Goal: Task Accomplishment & Management: Use online tool/utility

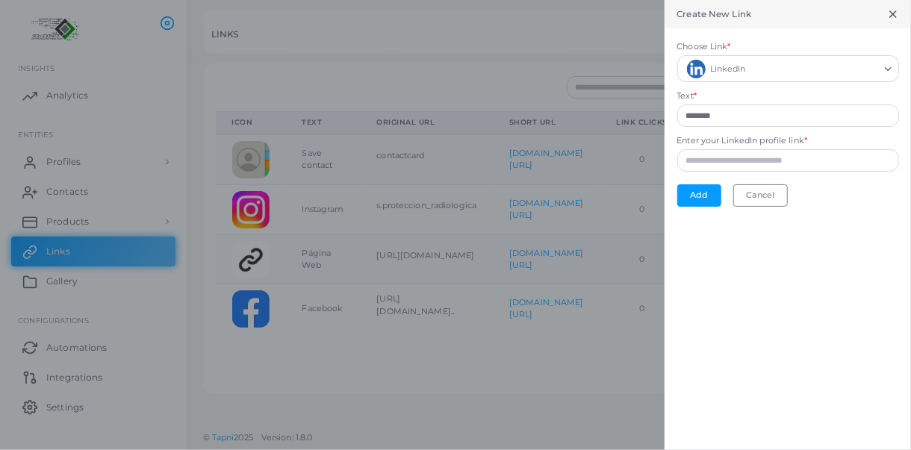
click at [894, 14] on icon at bounding box center [893, 14] width 12 height 12
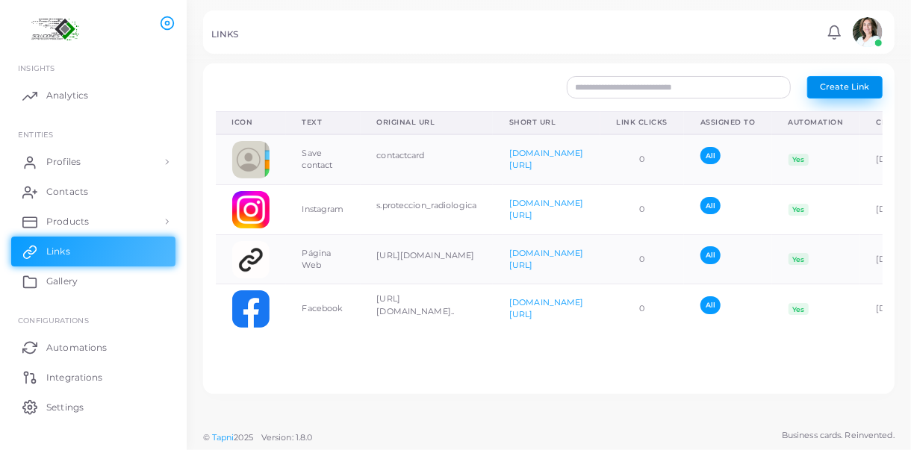
click at [852, 91] on span "Create Link" at bounding box center [844, 86] width 49 height 10
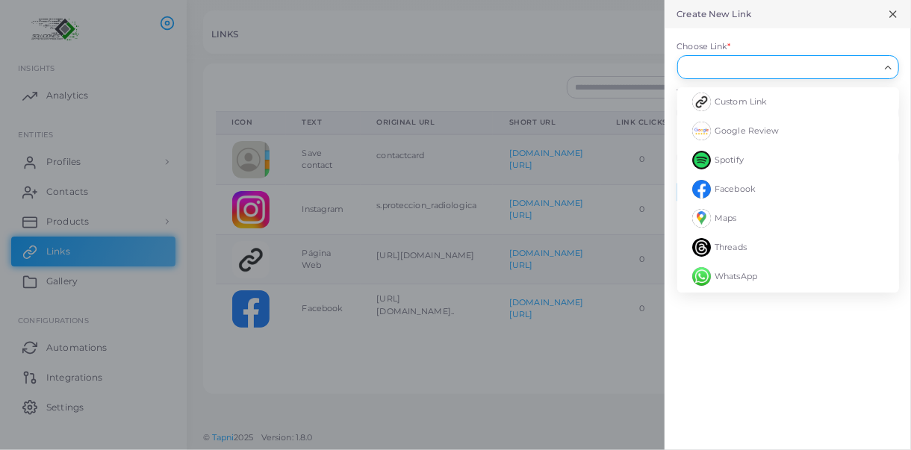
click at [888, 68] on polyline "Search for option" at bounding box center [888, 67] width 6 height 3
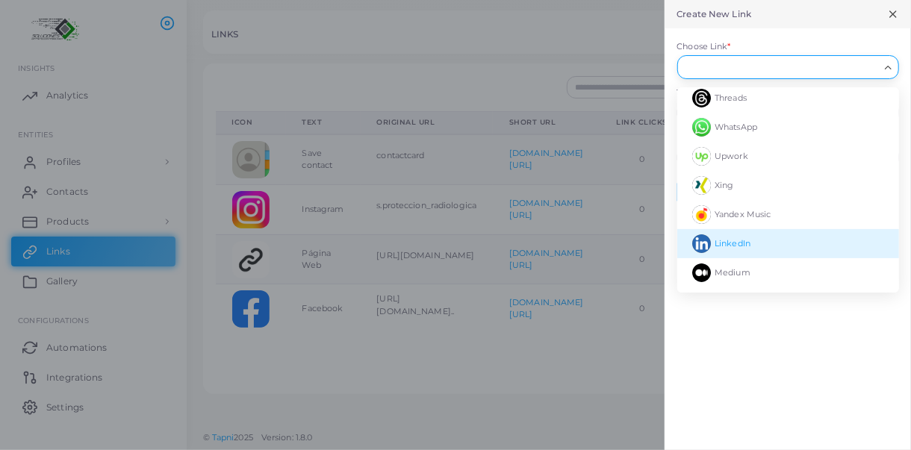
click at [754, 243] on li "LinkedIn" at bounding box center [788, 243] width 222 height 29
type input "********"
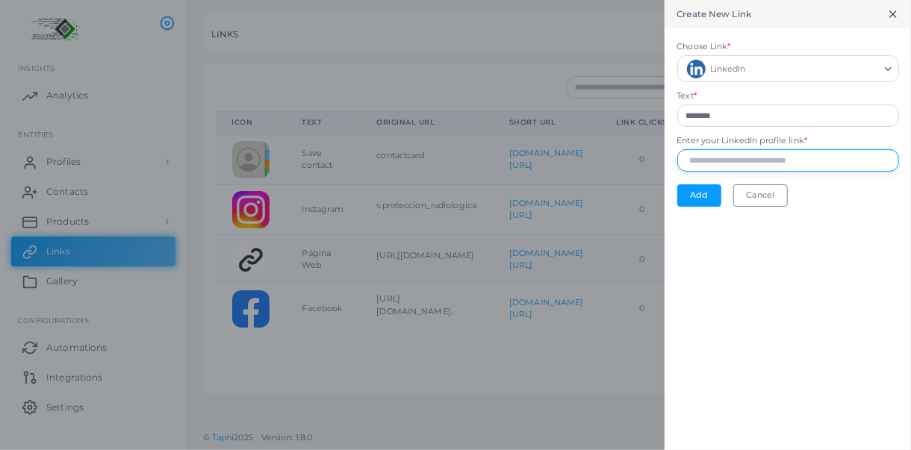
click at [697, 159] on input "Enter your LinkedIn profile link *" at bounding box center [788, 160] width 222 height 22
paste input "**********"
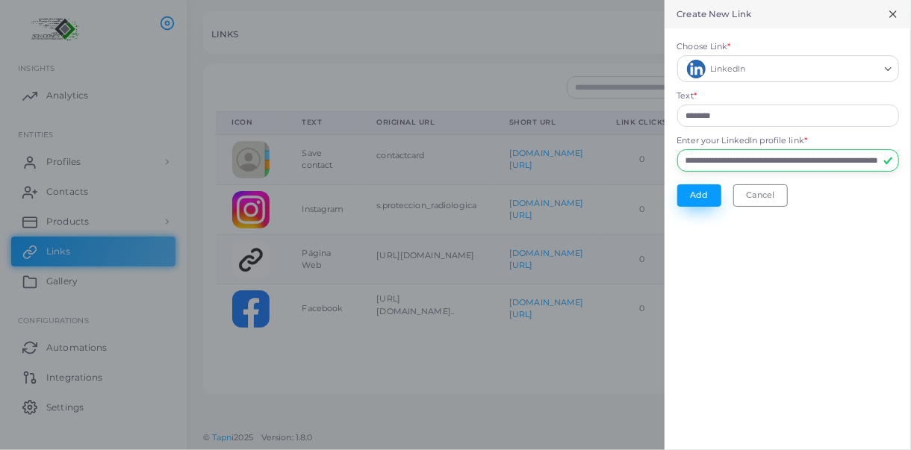
type input "**********"
click at [700, 202] on button "Add" at bounding box center [699, 195] width 44 height 22
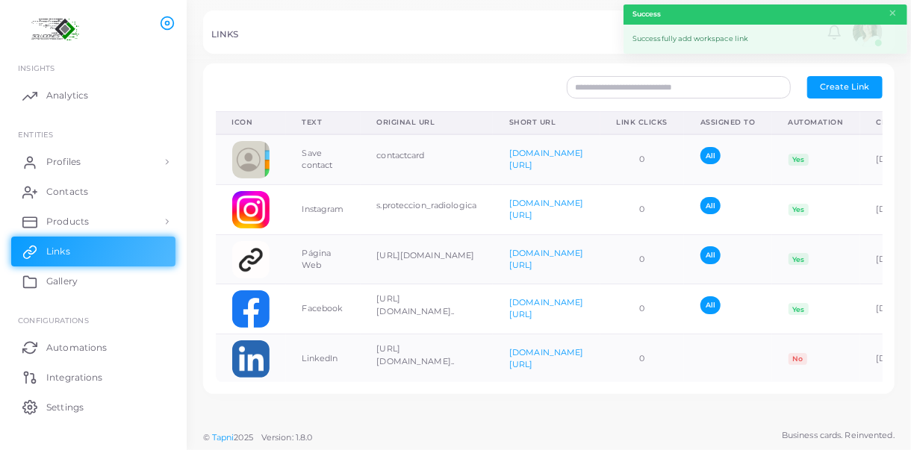
click at [486, 86] on div at bounding box center [379, 87] width 342 height 22
click at [420, 78] on div at bounding box center [379, 87] width 342 height 22
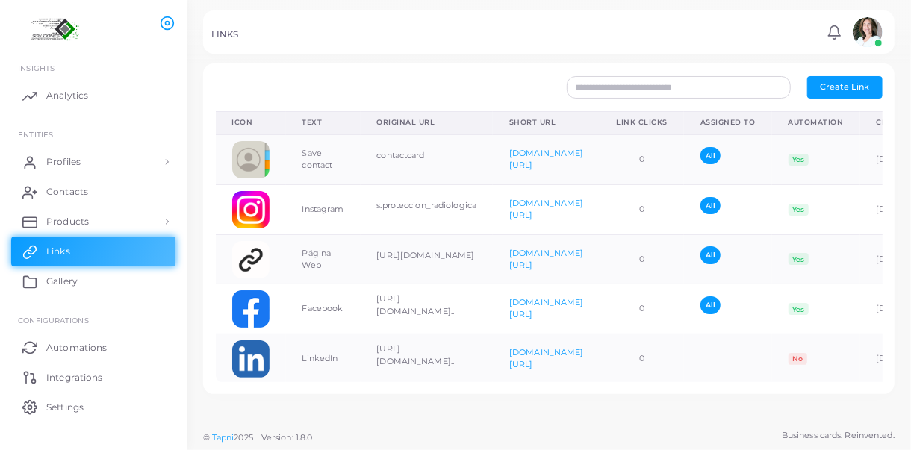
scroll to position [19, 0]
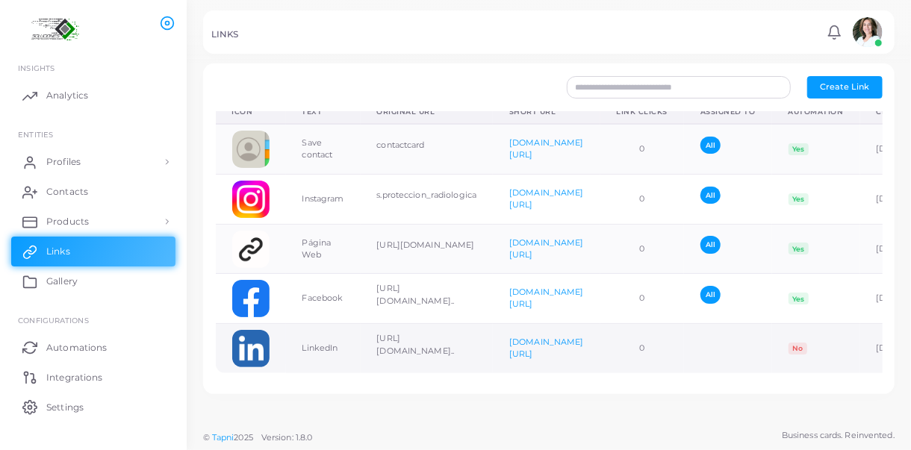
click at [772, 332] on td at bounding box center [728, 348] width 88 height 49
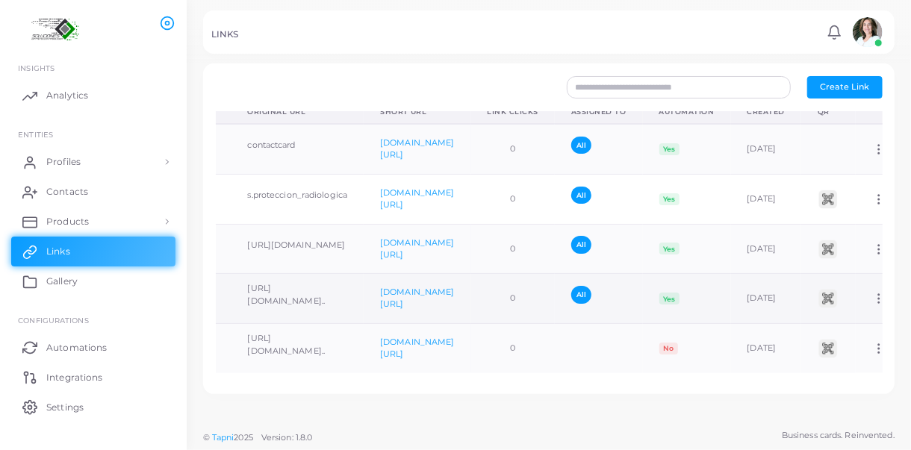
scroll to position [0, 0]
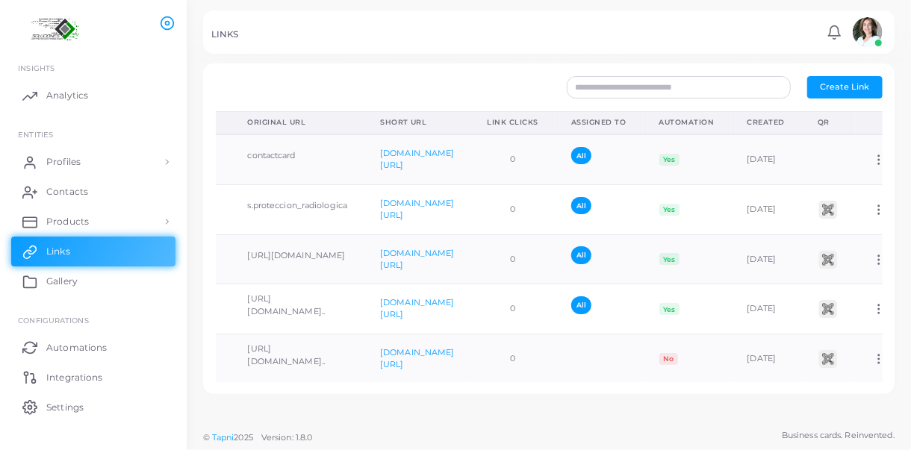
click at [626, 121] on div "Assigned To" at bounding box center [598, 122] width 55 height 10
click at [714, 122] on div "Automation" at bounding box center [686, 122] width 55 height 10
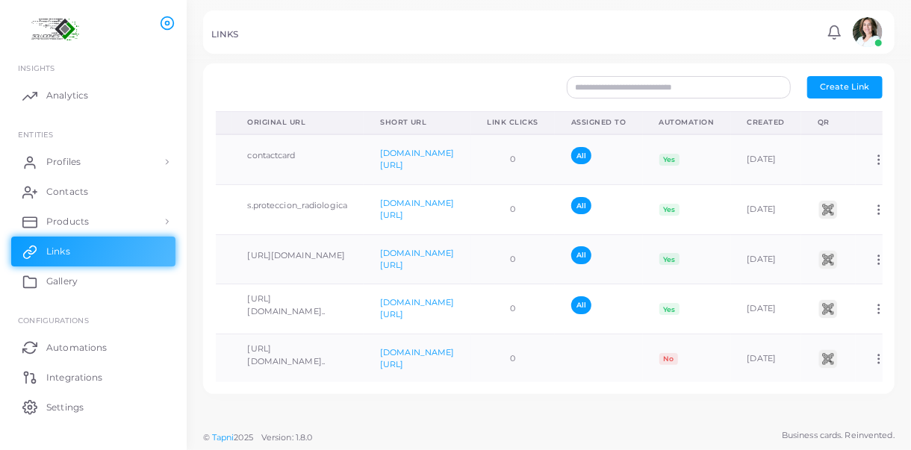
scroll to position [19, 0]
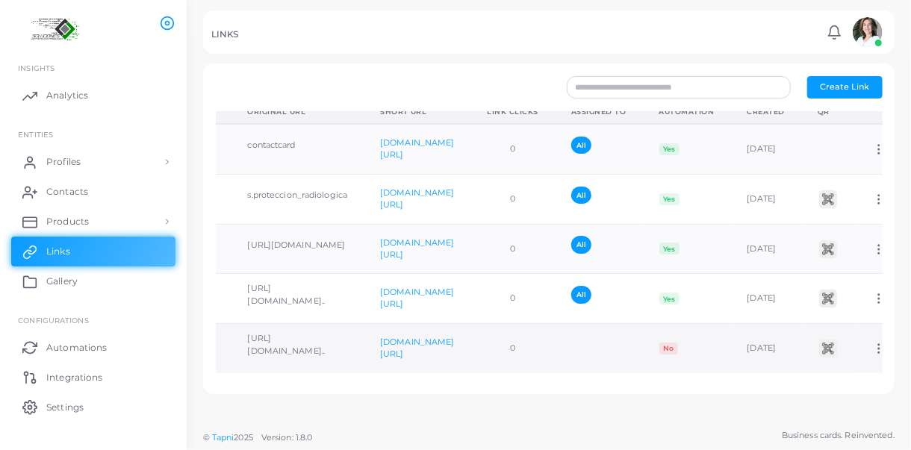
click at [678, 343] on span "No" at bounding box center [668, 349] width 19 height 12
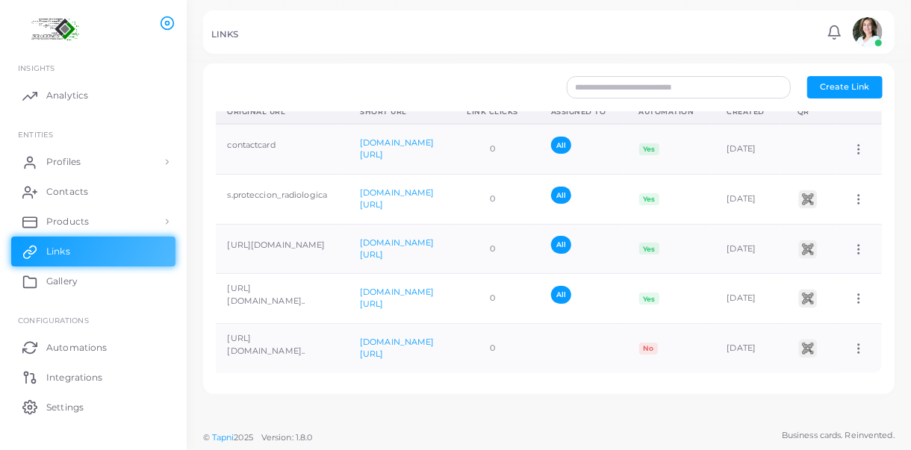
scroll to position [0, 293]
click at [858, 348] on circle at bounding box center [858, 348] width 1 height 1
click at [850, 355] on span "Assign to Team" at bounding box center [847, 355] width 63 height 12
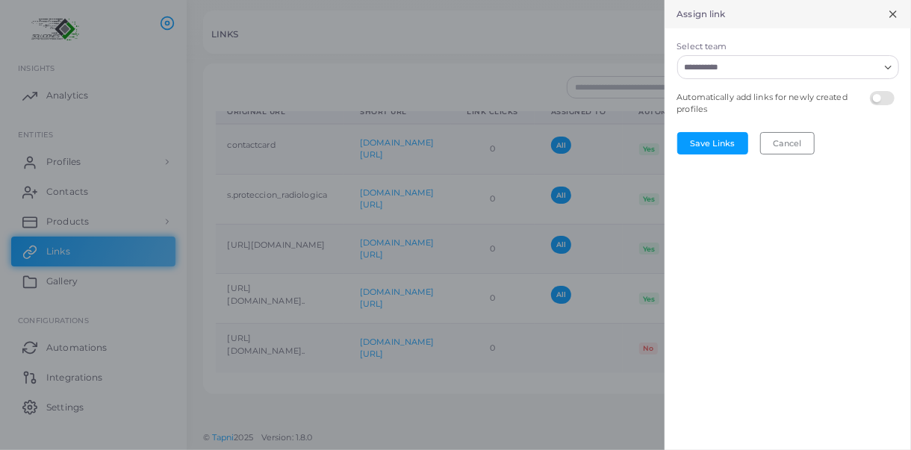
click at [888, 71] on icon "Search for option" at bounding box center [887, 67] width 11 height 11
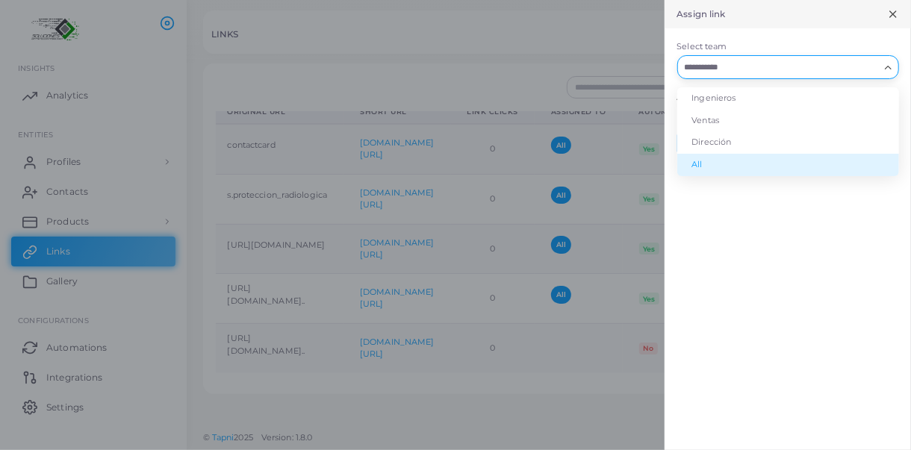
click at [698, 161] on li "All" at bounding box center [788, 165] width 222 height 22
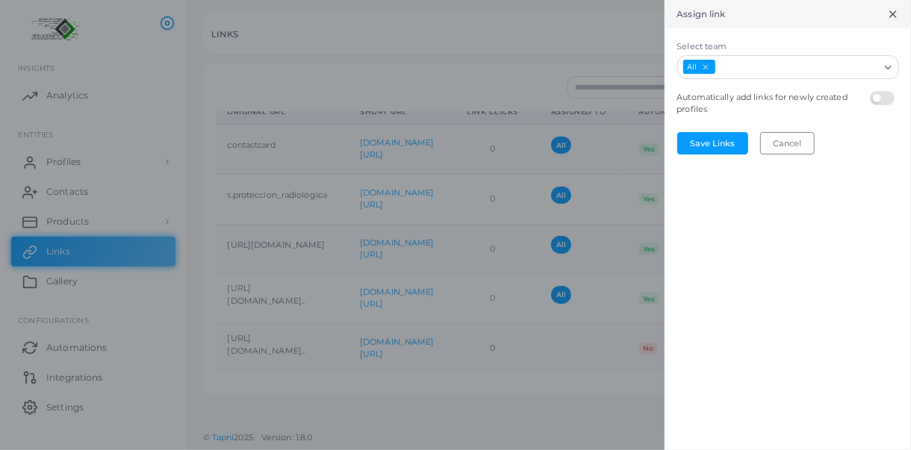
click at [879, 91] on label at bounding box center [884, 91] width 29 height 0
click at [715, 143] on button "Save Links" at bounding box center [712, 143] width 71 height 22
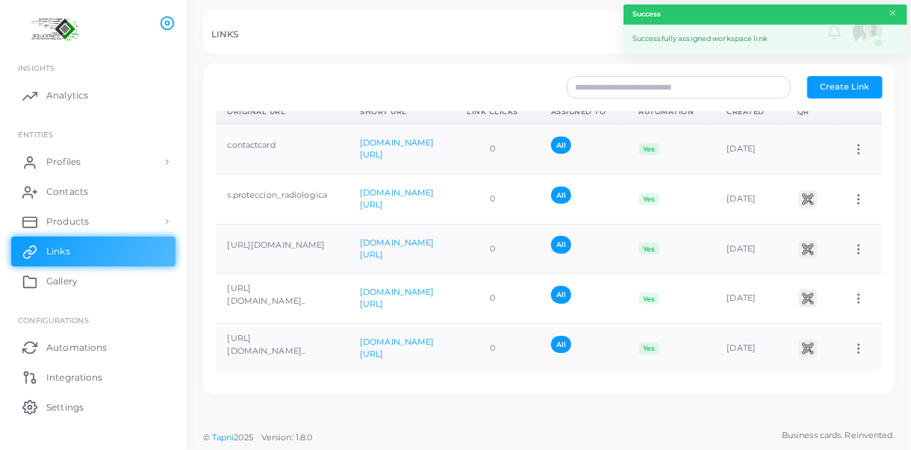
scroll to position [0, 0]
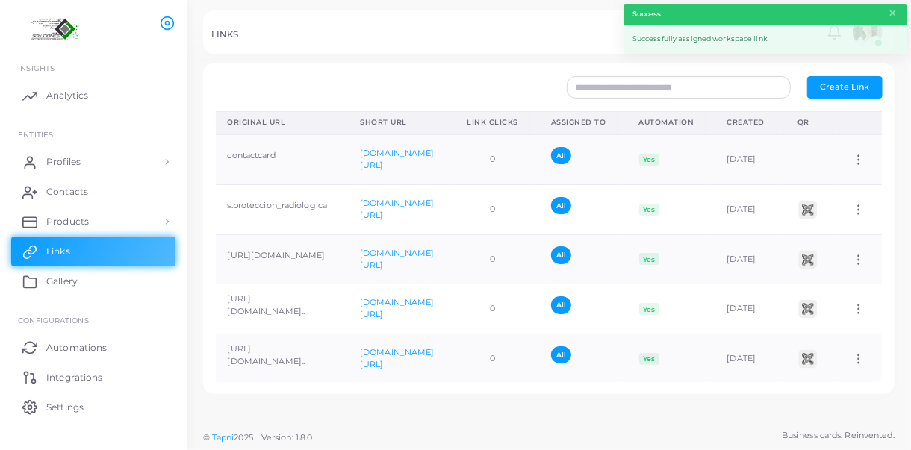
click at [463, 84] on div at bounding box center [379, 87] width 342 height 22
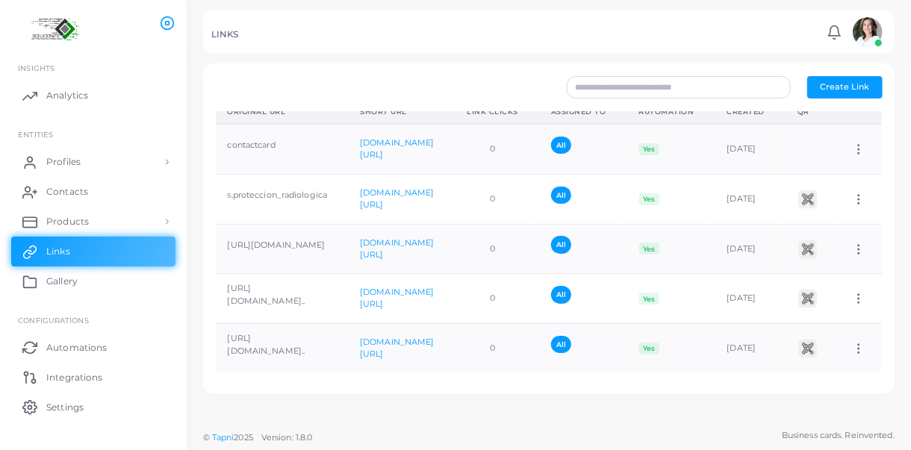
scroll to position [19, 0]
click at [80, 225] on span "Products" at bounding box center [71, 221] width 43 height 13
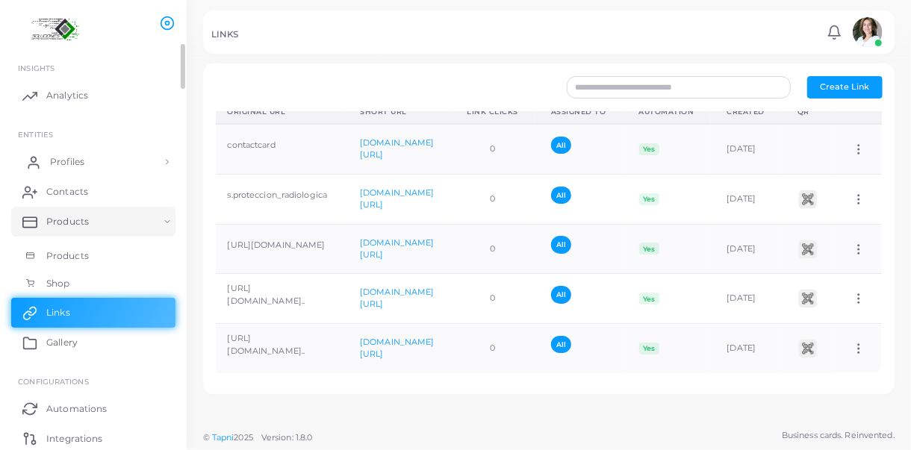
click at [119, 162] on link "Profiles" at bounding box center [93, 162] width 164 height 30
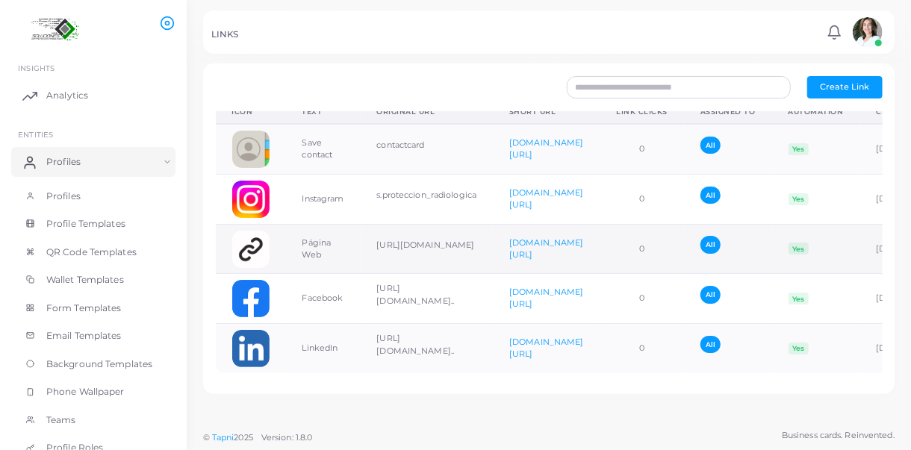
scroll to position [0, 0]
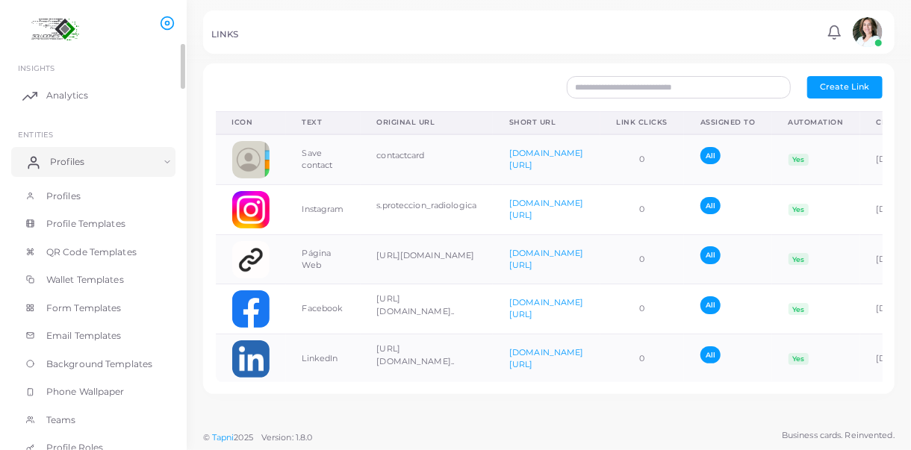
click at [84, 158] on link "Profiles" at bounding box center [93, 162] width 164 height 30
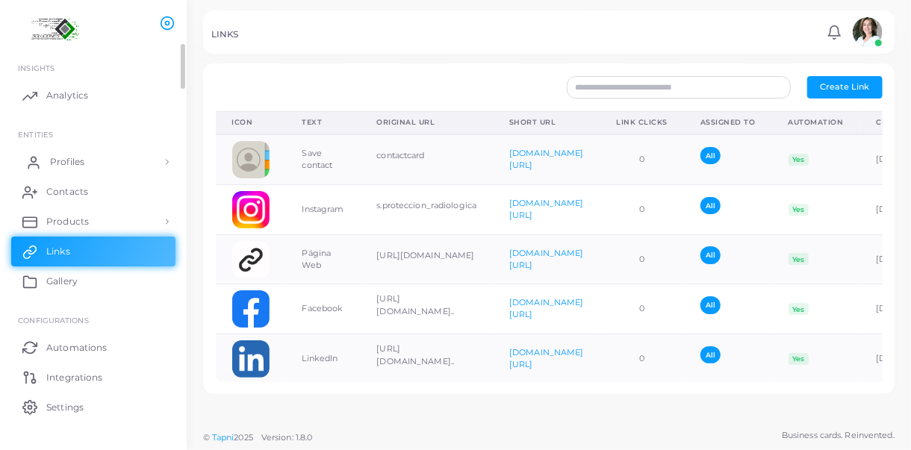
click at [62, 159] on span "Profiles" at bounding box center [67, 161] width 34 height 13
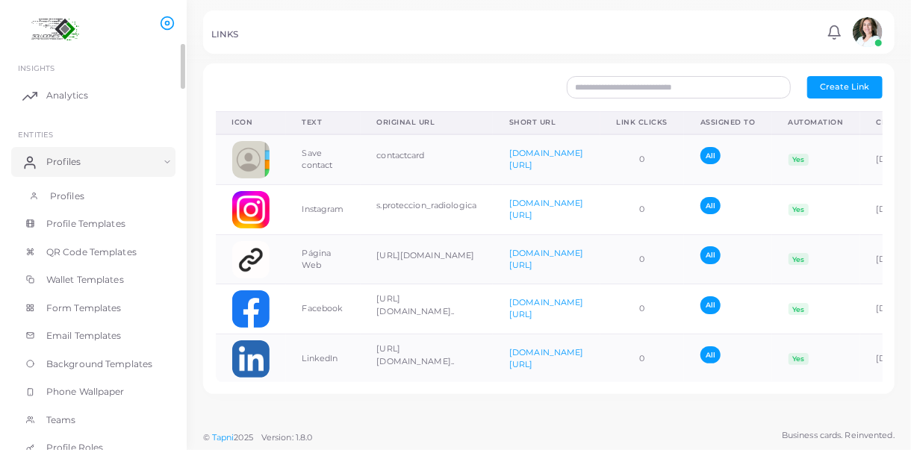
click at [66, 193] on span "Profiles" at bounding box center [67, 196] width 34 height 13
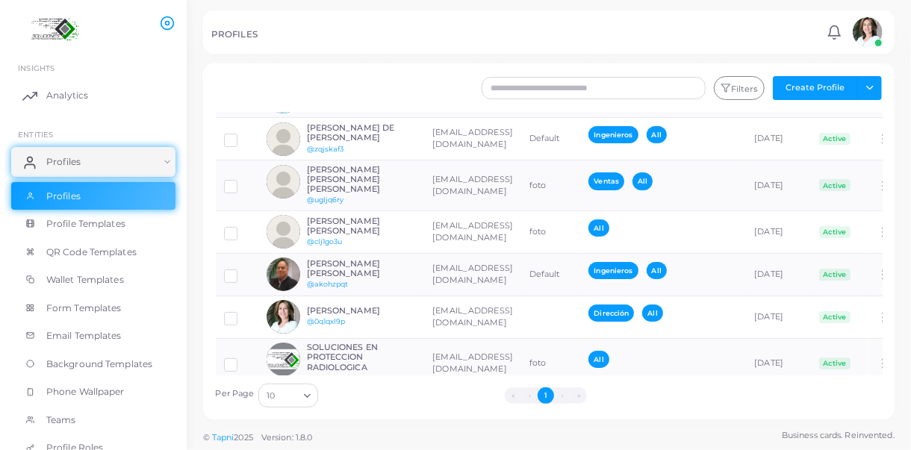
scroll to position [85, 0]
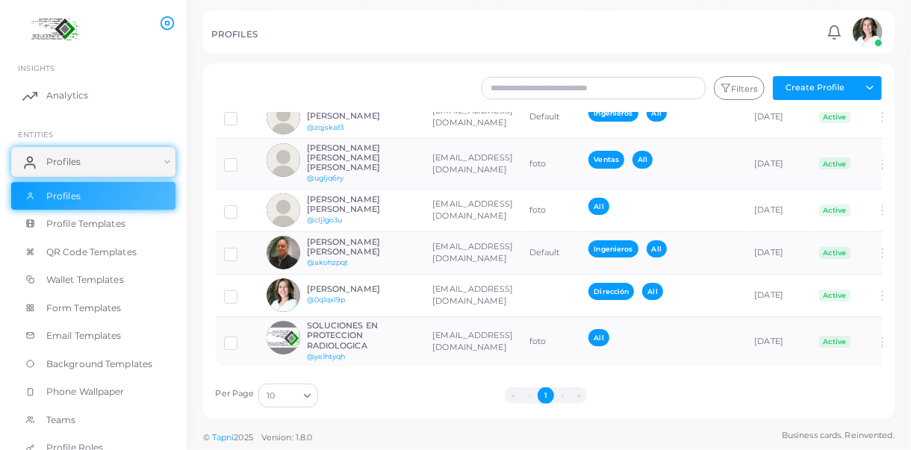
click at [576, 393] on li "»" at bounding box center [578, 395] width 16 height 16
click at [561, 395] on li "›" at bounding box center [562, 395] width 16 height 16
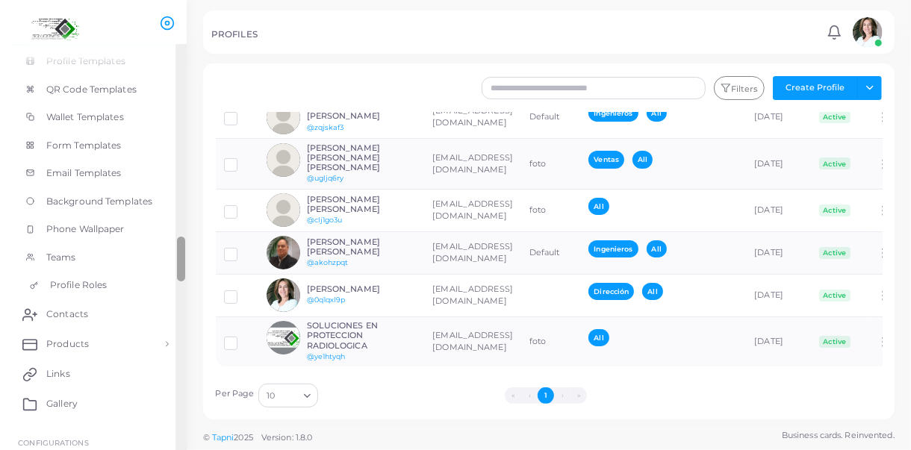
scroll to position [164, 0]
drag, startPoint x: 180, startPoint y: 82, endPoint x: 167, endPoint y: 276, distance: 194.5
click at [167, 276] on ul "INSIGHTS Analytics ENTITIES Profiles Profiles Profile Templates QR Code Templat…" at bounding box center [93, 251] width 187 height 414
click at [88, 287] on span "Profile Roles" at bounding box center [78, 284] width 57 height 13
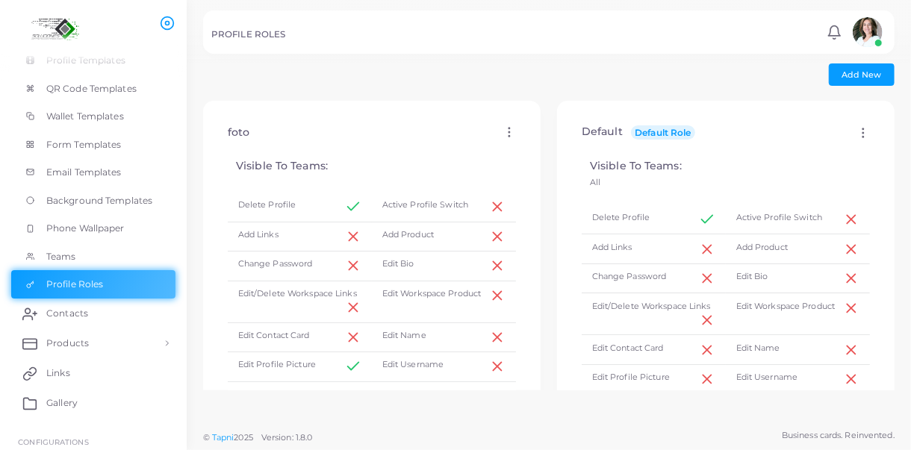
scroll to position [75, 0]
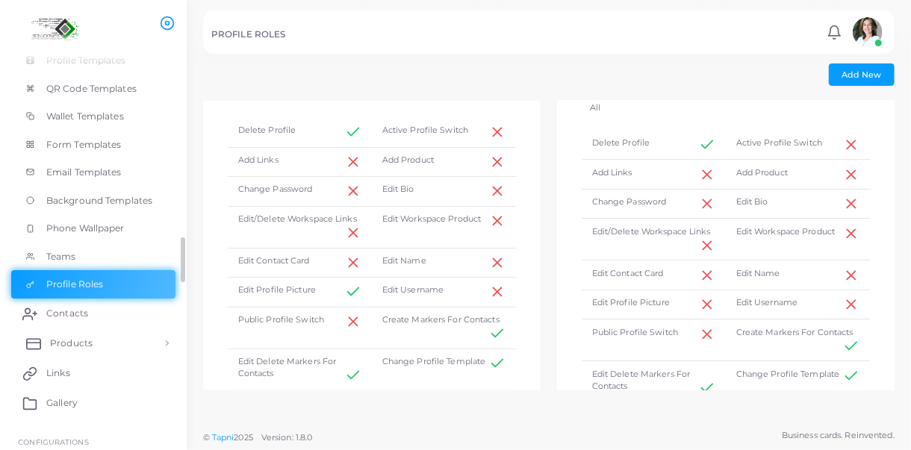
click at [81, 342] on span "Products" at bounding box center [71, 343] width 43 height 13
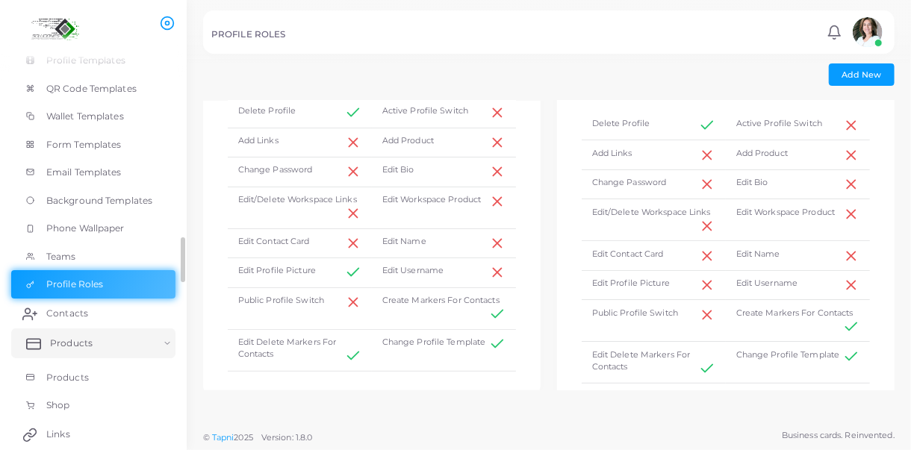
click at [86, 348] on span "Products" at bounding box center [71, 343] width 43 height 13
click at [81, 368] on link "Links" at bounding box center [93, 373] width 164 height 30
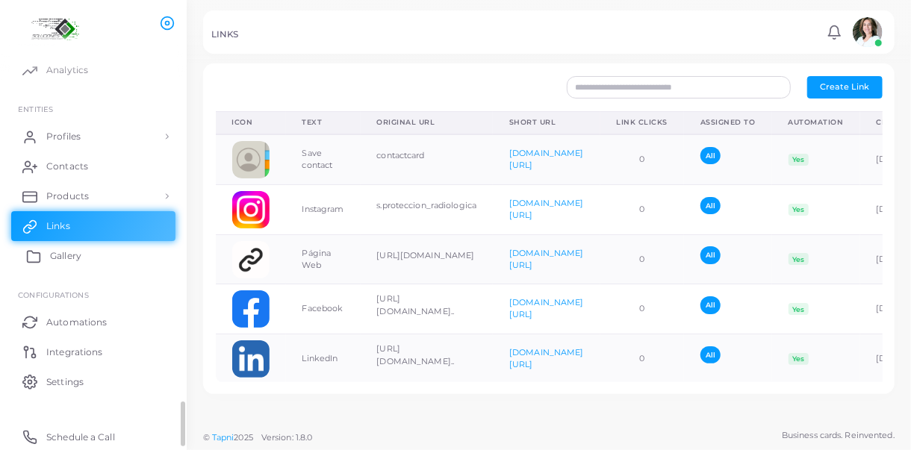
click at [78, 255] on span "Gallery" at bounding box center [65, 255] width 31 height 13
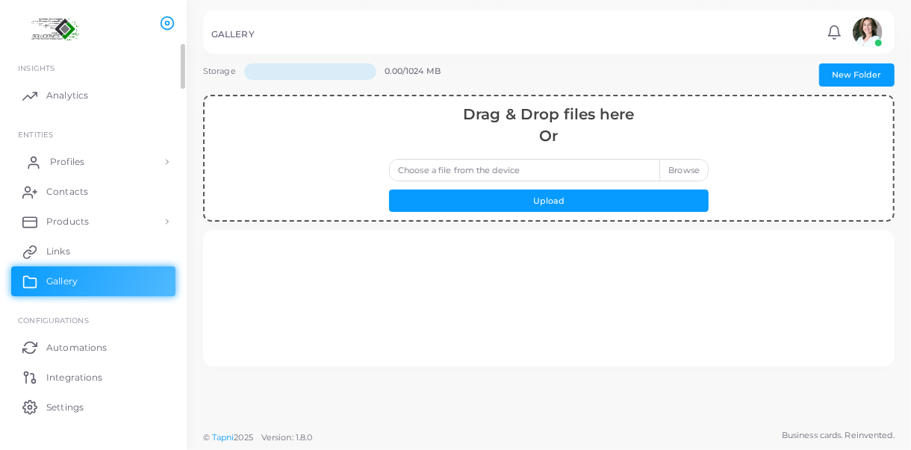
click at [57, 162] on span "Profiles" at bounding box center [67, 161] width 34 height 13
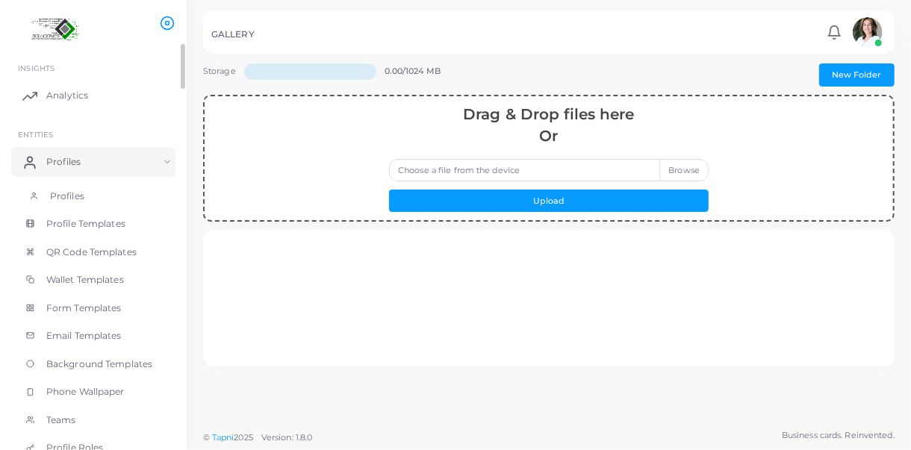
click at [62, 193] on span "Profiles" at bounding box center [67, 196] width 34 height 13
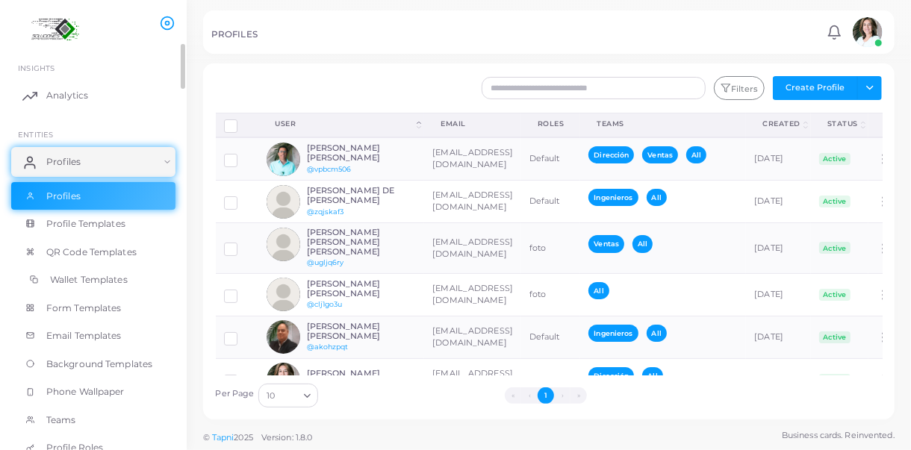
click at [118, 281] on span "Wallet Templates" at bounding box center [89, 279] width 78 height 13
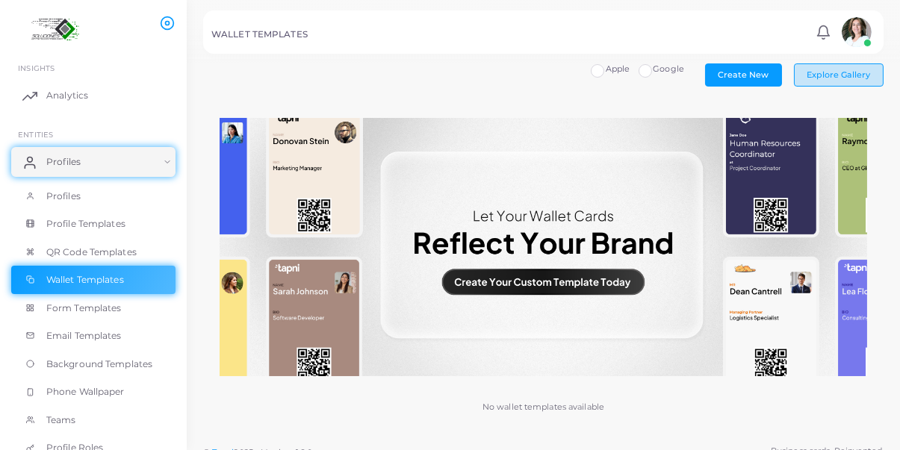
click at [843, 76] on span "Explore Gallery" at bounding box center [838, 74] width 63 height 10
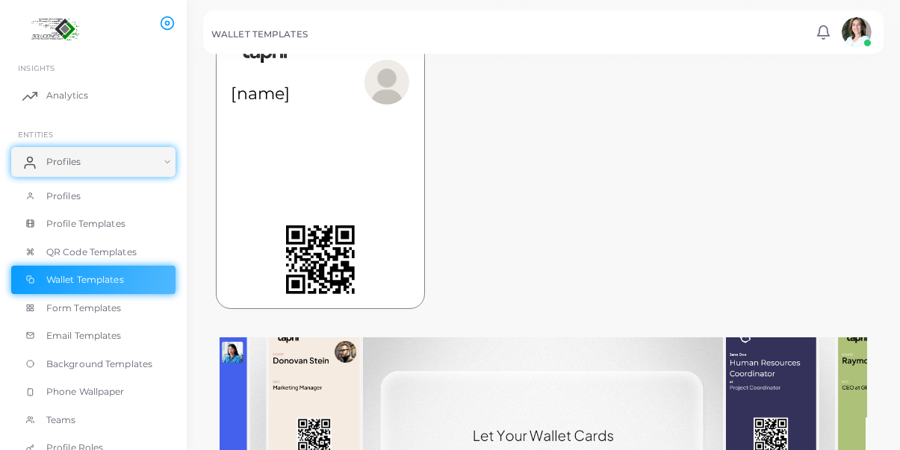
scroll to position [299, 0]
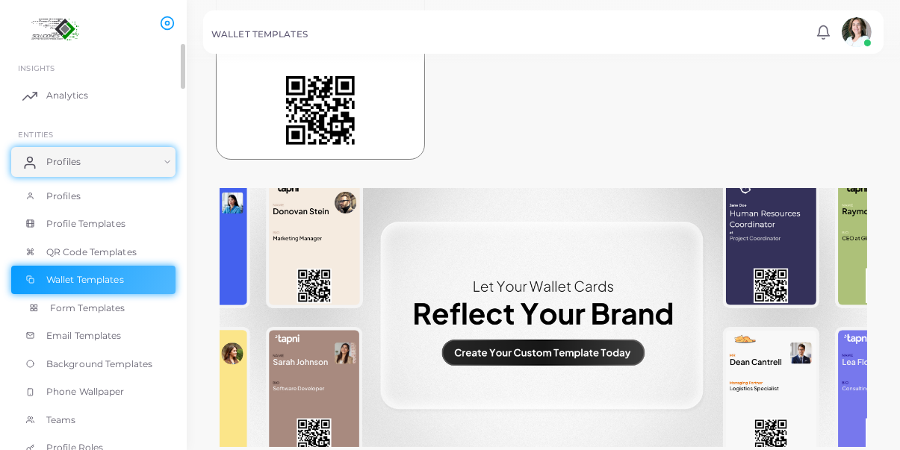
click at [116, 303] on span "Form Templates" at bounding box center [87, 308] width 75 height 13
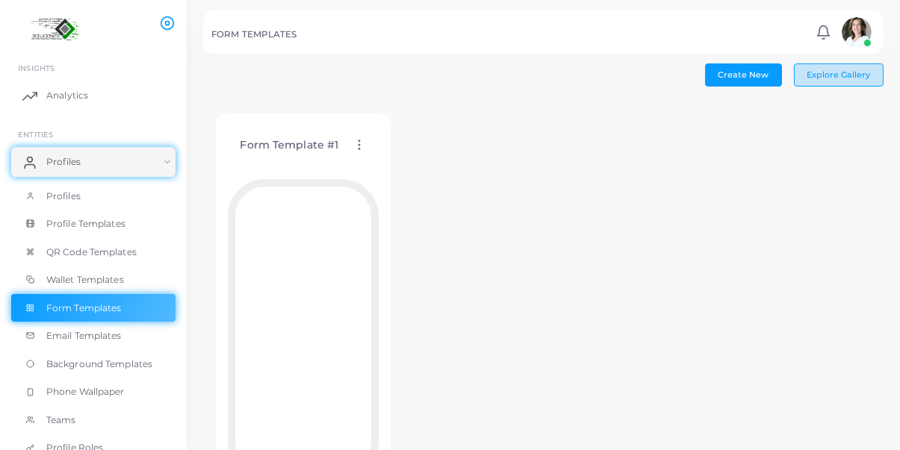
click at [850, 76] on span "Explore Gallery" at bounding box center [838, 74] width 63 height 10
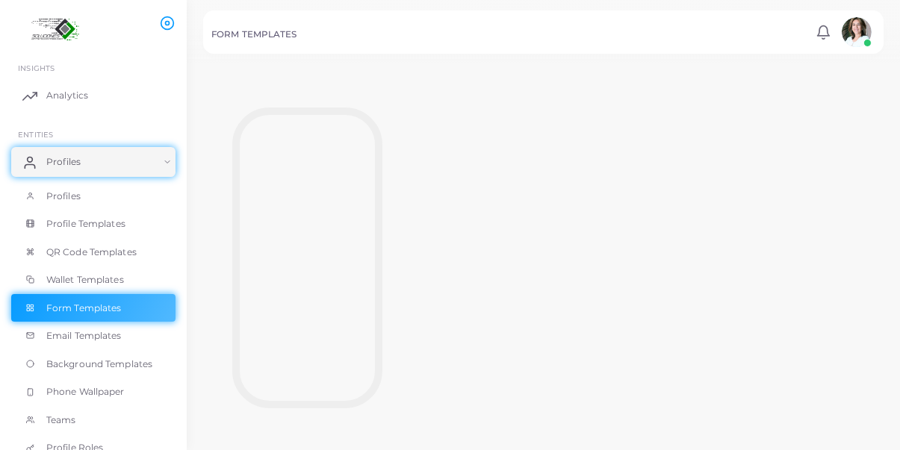
scroll to position [93, 0]
click at [467, 122] on div at bounding box center [543, 229] width 680 height 392
click at [99, 331] on span "Email Templates" at bounding box center [87, 335] width 75 height 13
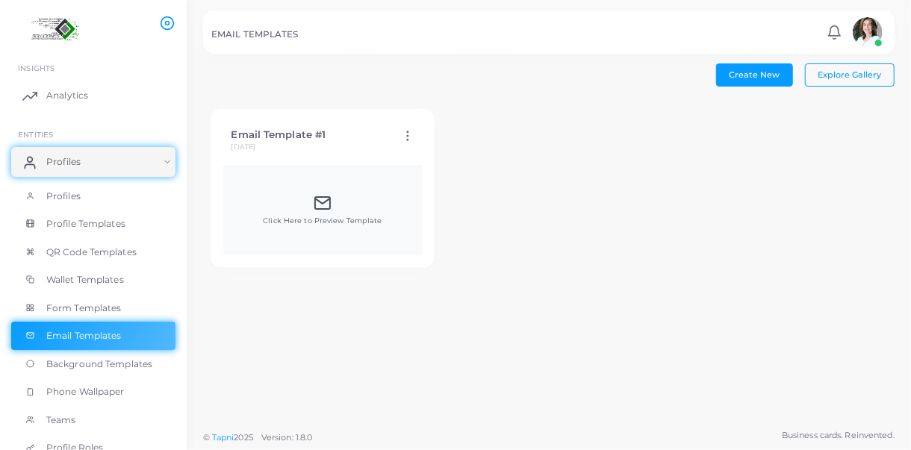
click at [323, 203] on icon at bounding box center [323, 203] width 18 height 18
